Goal: Find specific page/section: Find specific page/section

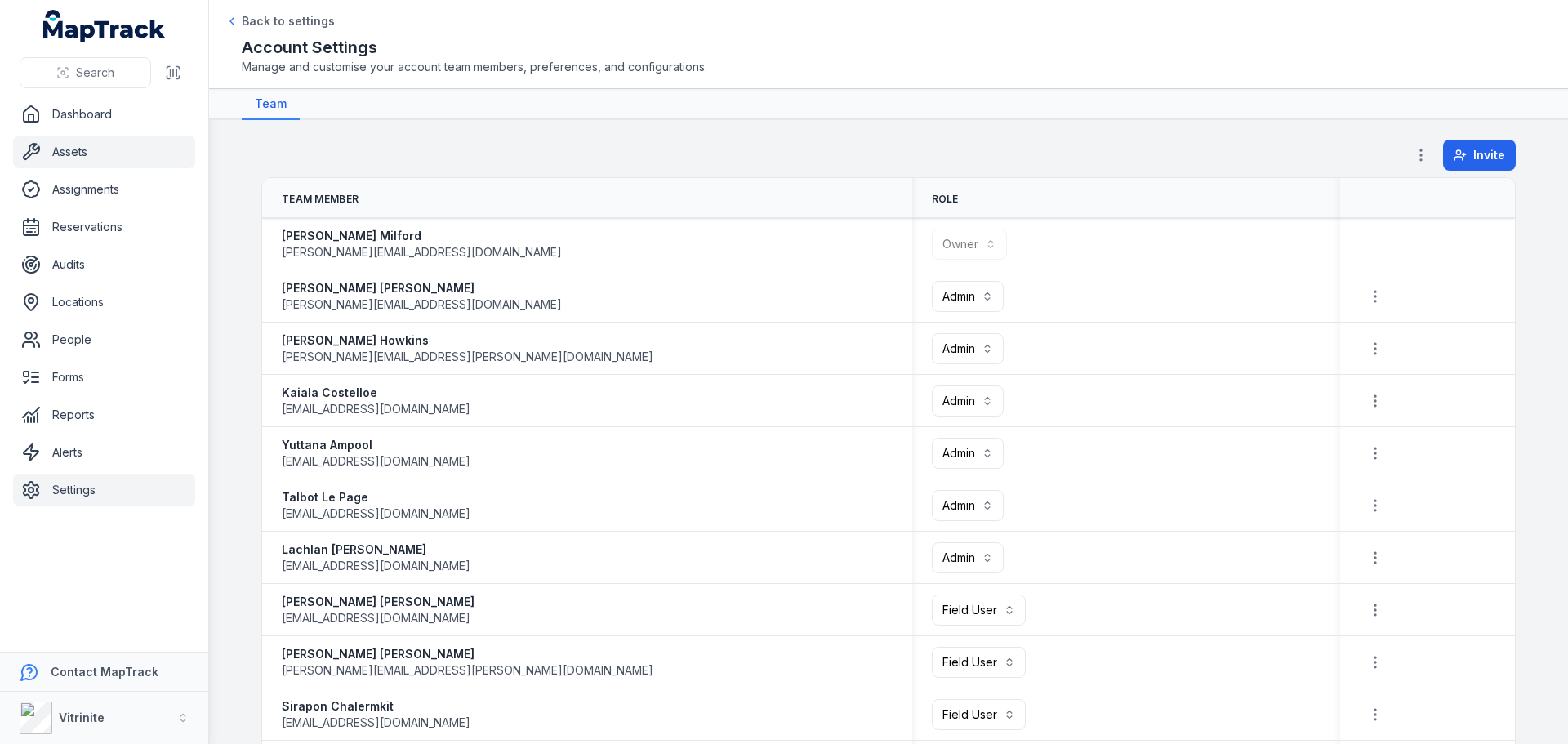
click at [68, 145] on link "Assets" at bounding box center [103, 152] width 182 height 33
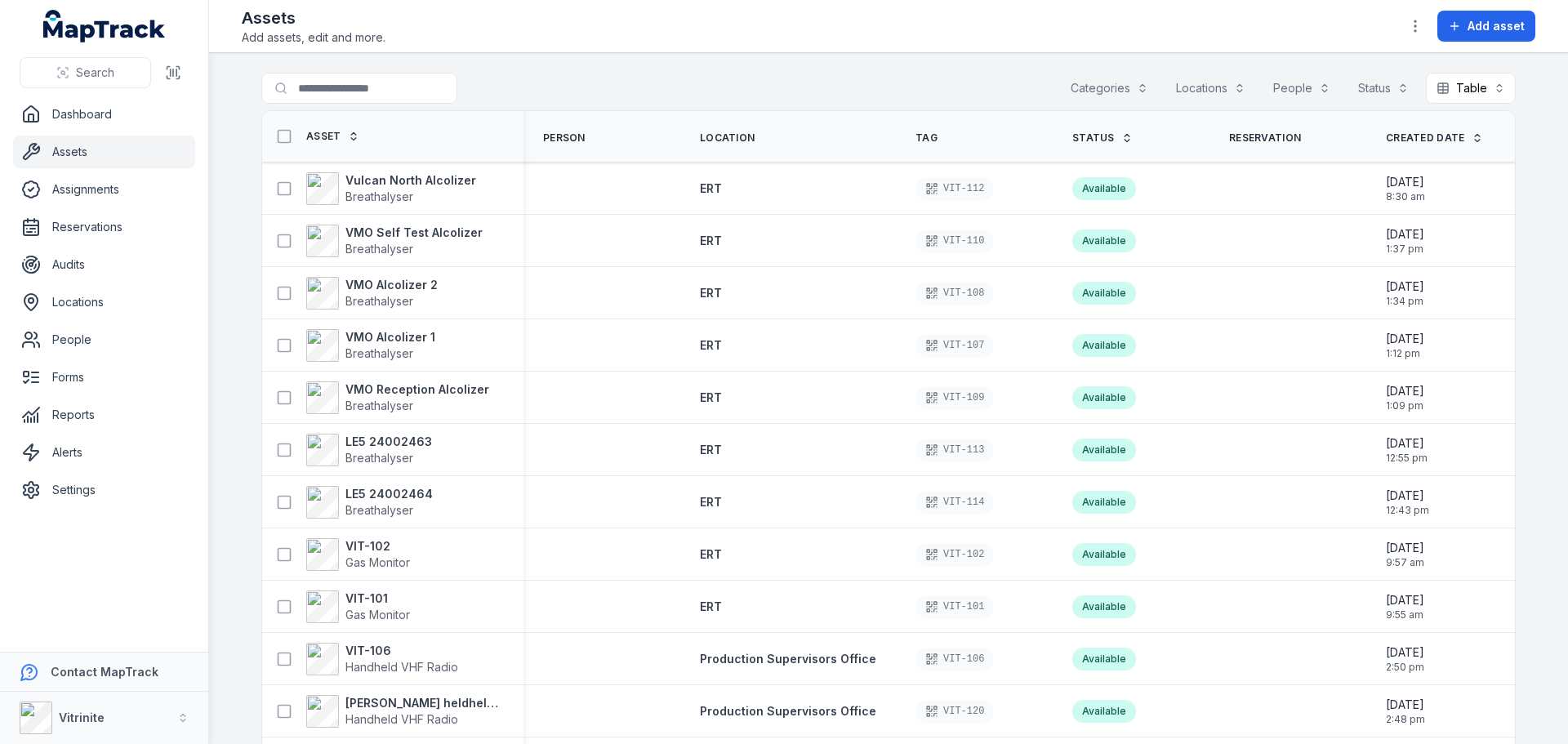
click at [1104, 85] on button "Categories" at bounding box center [1109, 88] width 99 height 31
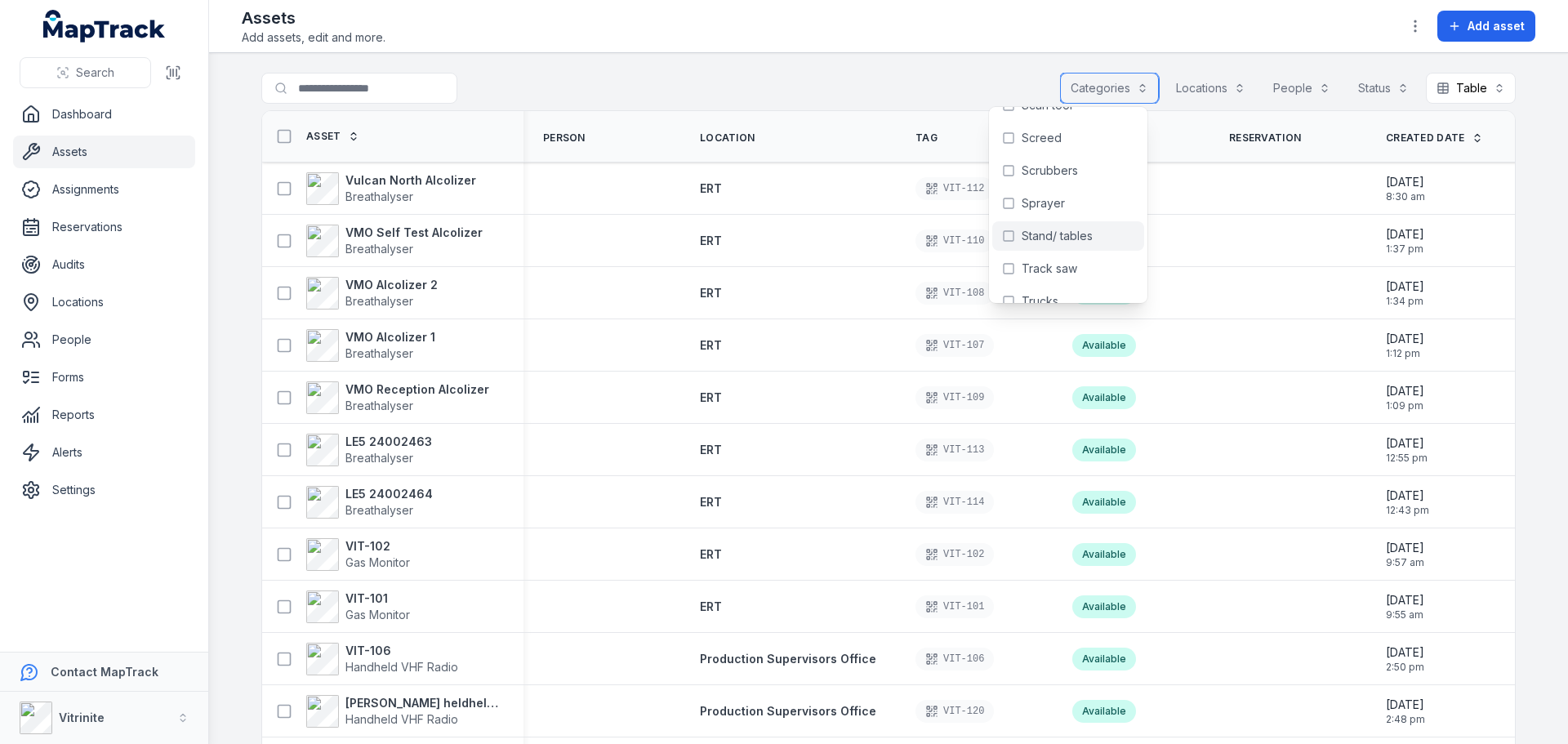
scroll to position [1225, 0]
click at [1031, 274] on span "Trucks" at bounding box center [1040, 275] width 37 height 16
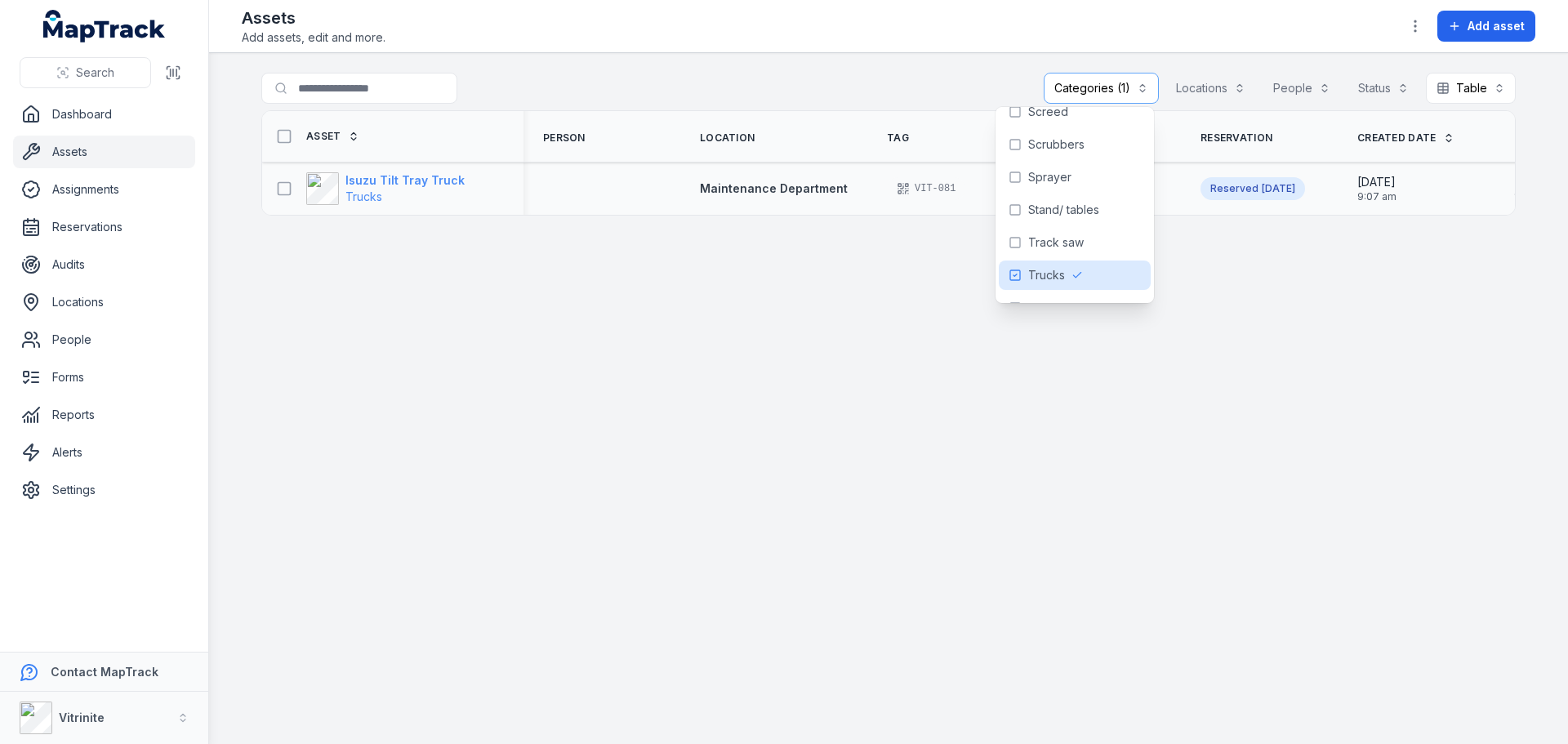
click at [386, 180] on strong "Isuzu Tilt Tray Truck" at bounding box center [405, 180] width 119 height 16
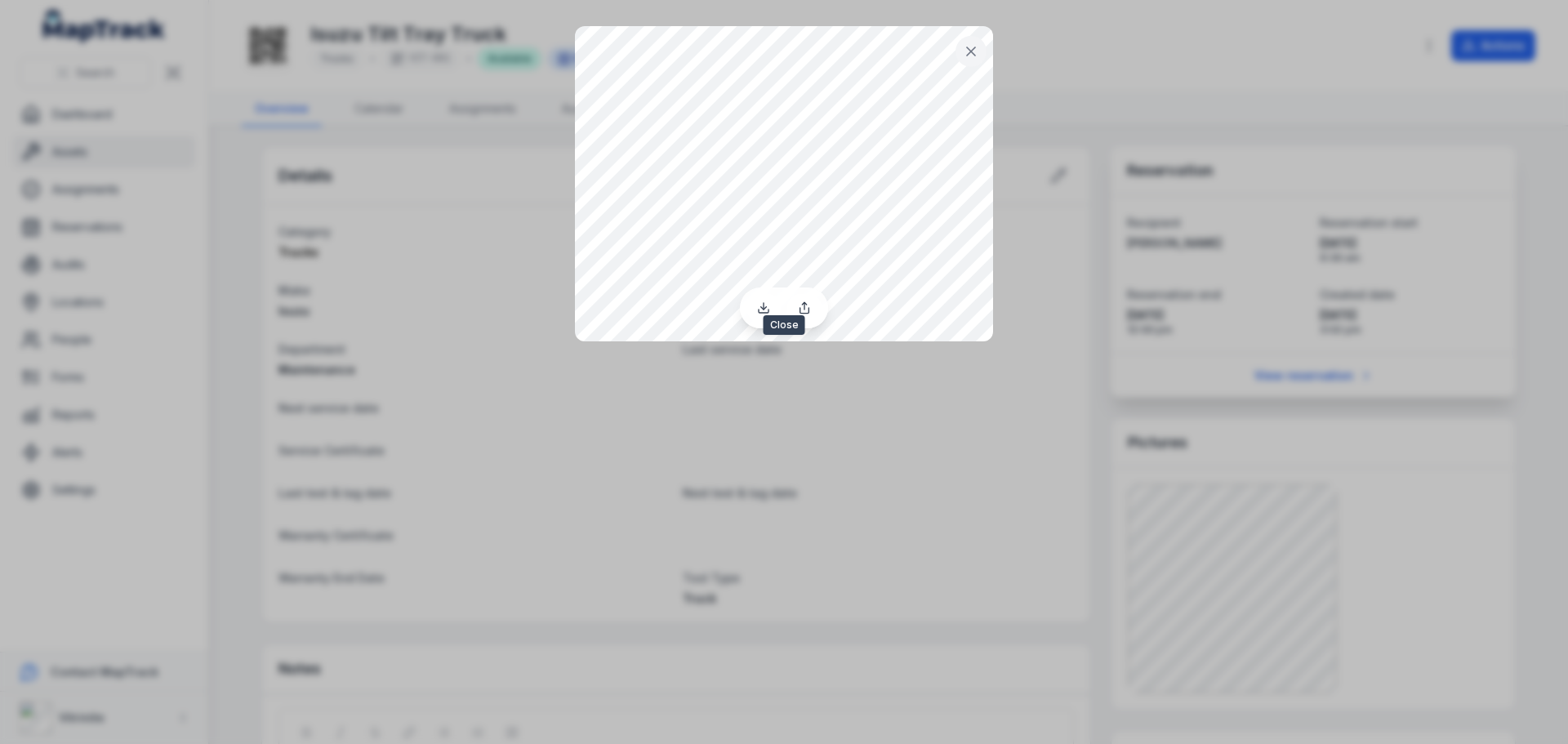
click at [972, 49] on icon at bounding box center [971, 51] width 16 height 16
